Goal: Task Accomplishment & Management: Manage account settings

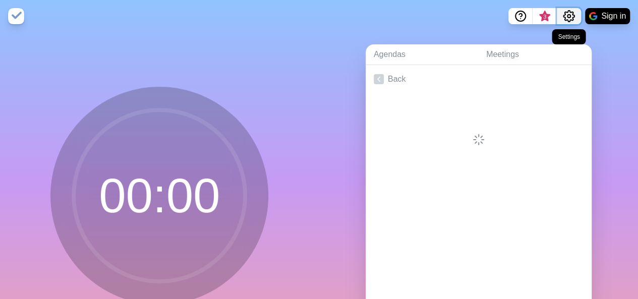
click at [568, 17] on circle "Settings" at bounding box center [569, 16] width 3 height 3
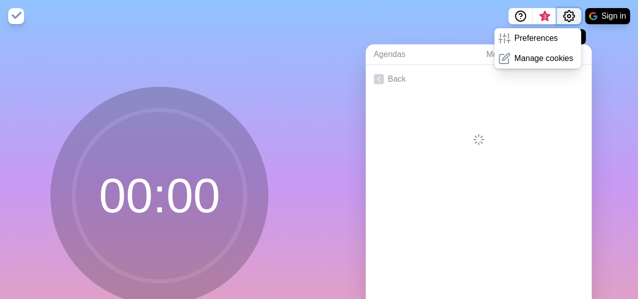
click at [568, 17] on circle "Settings" at bounding box center [569, 16] width 3 height 3
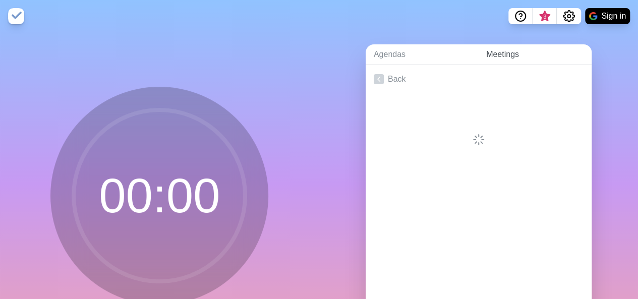
click at [498, 54] on link "Meetings" at bounding box center [535, 54] width 114 height 21
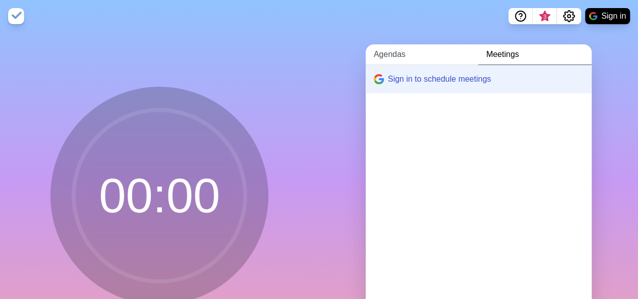
click at [384, 58] on link "Agendas" at bounding box center [422, 54] width 113 height 21
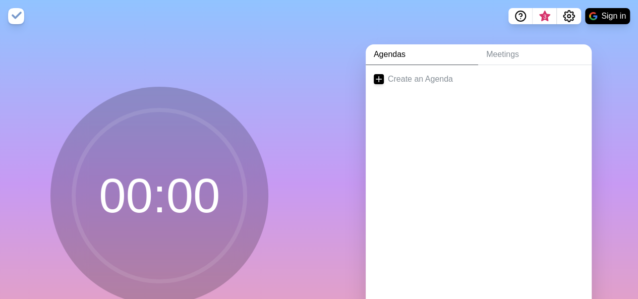
click at [479, 24] on nav "3 Sign in" at bounding box center [319, 16] width 638 height 32
click at [496, 52] on link "Meetings" at bounding box center [535, 54] width 114 height 21
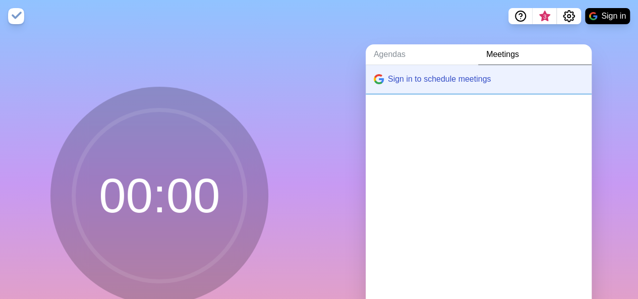
click at [450, 83] on button "Sign in to schedule meetings" at bounding box center [479, 79] width 226 height 28
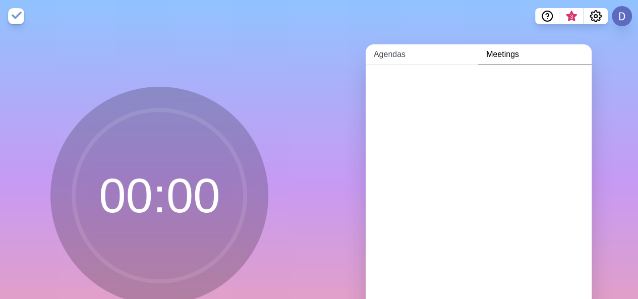
click at [376, 54] on link "Agendas" at bounding box center [422, 54] width 113 height 21
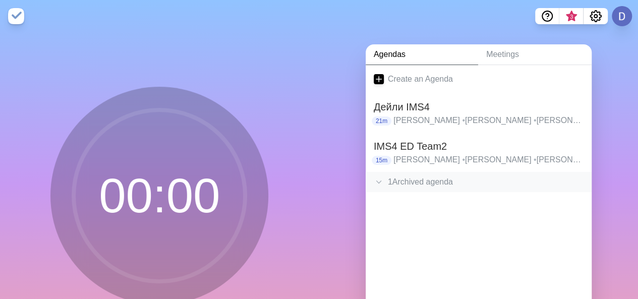
click at [375, 183] on icon at bounding box center [379, 182] width 10 height 10
drag, startPoint x: 374, startPoint y: 203, endPoint x: 395, endPoint y: 259, distance: 59.5
click at [395, 259] on div at bounding box center [479, 254] width 226 height 40
click at [391, 202] on div "0m" at bounding box center [479, 202] width 210 height 9
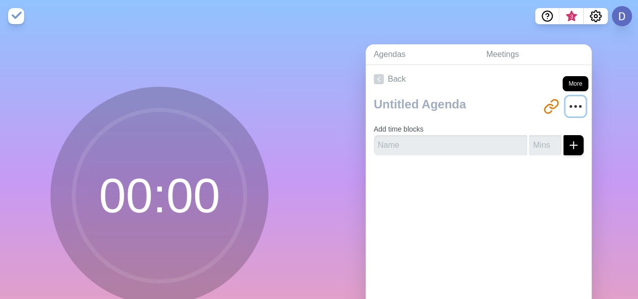
click at [568, 108] on icon "More" at bounding box center [576, 106] width 16 height 16
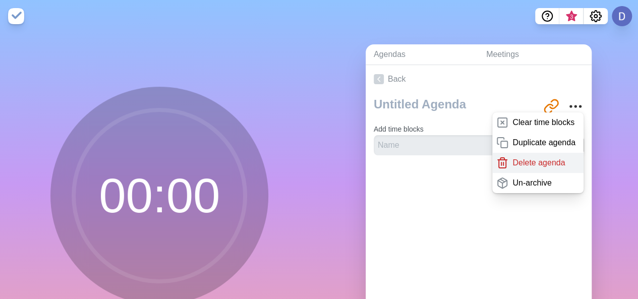
click at [538, 164] on p "Delete agenda" at bounding box center [539, 163] width 52 height 12
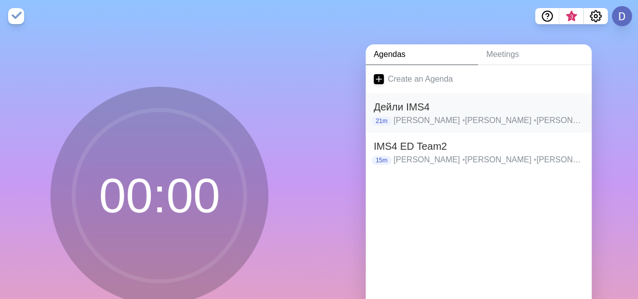
click at [431, 120] on p "[PERSON_NAME] • [PERSON_NAME] • [PERSON_NAME] • [PERSON_NAME] • [PERSON_NAME] •…" at bounding box center [489, 121] width 190 height 12
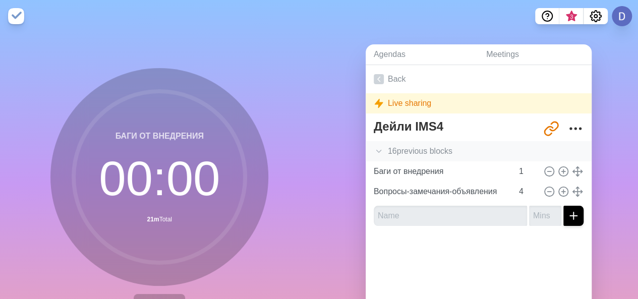
click at [374, 153] on icon at bounding box center [379, 151] width 10 height 10
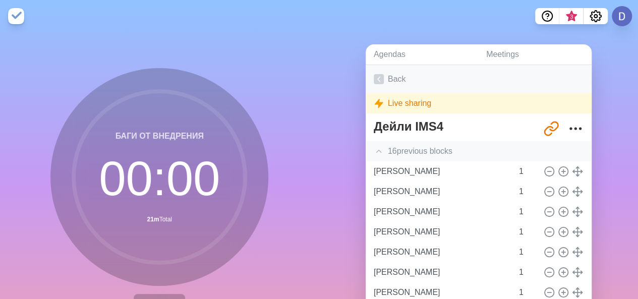
click at [375, 77] on icon at bounding box center [379, 79] width 10 height 10
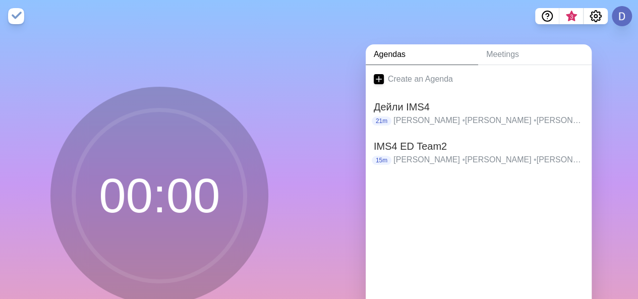
click at [401, 211] on div at bounding box center [479, 192] width 226 height 40
